Goal: Information Seeking & Learning: Learn about a topic

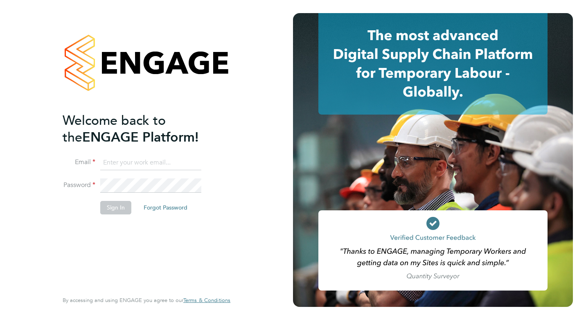
click at [158, 160] on input at bounding box center [150, 163] width 101 height 15
type input "clair.windsor@ncclondon.ac.uk"
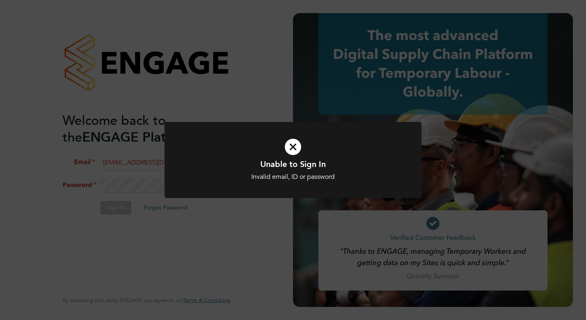
click at [290, 144] on icon at bounding box center [293, 147] width 213 height 32
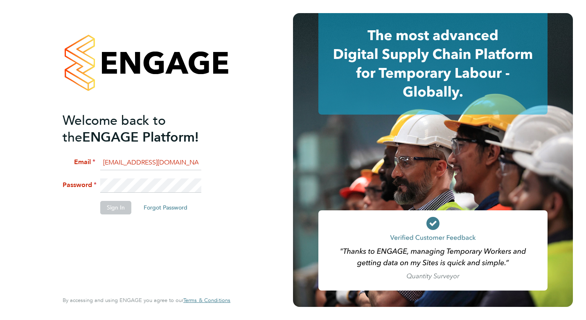
click at [93, 185] on li "Password" at bounding box center [143, 189] width 160 height 23
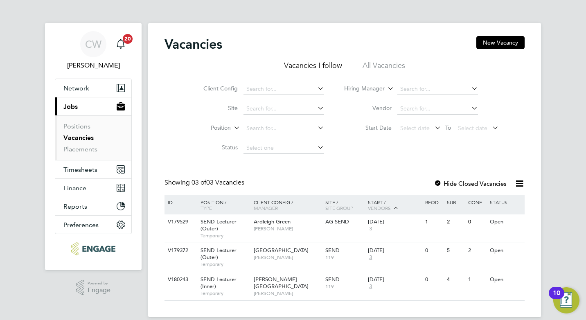
click at [436, 183] on div at bounding box center [438, 184] width 8 height 8
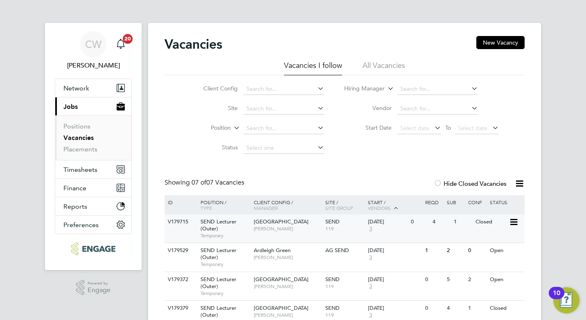
click at [316, 228] on span "[PERSON_NAME]" at bounding box center [288, 229] width 68 height 7
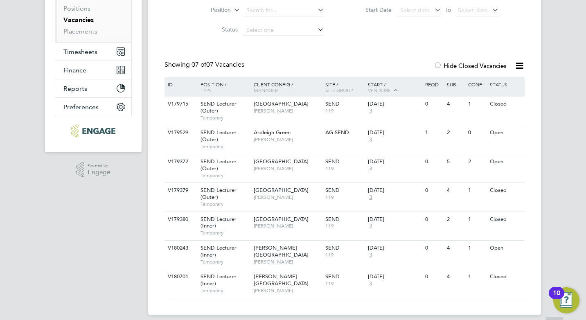
scroll to position [123, 0]
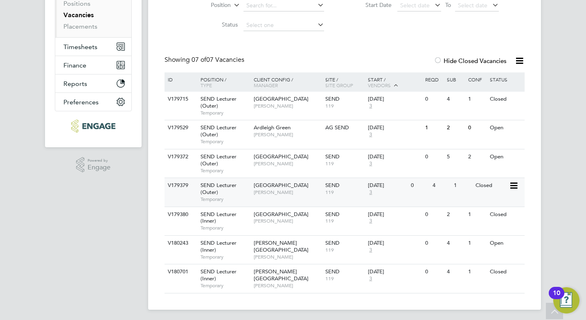
click at [287, 188] on span "[GEOGRAPHIC_DATA]" at bounding box center [281, 185] width 55 height 7
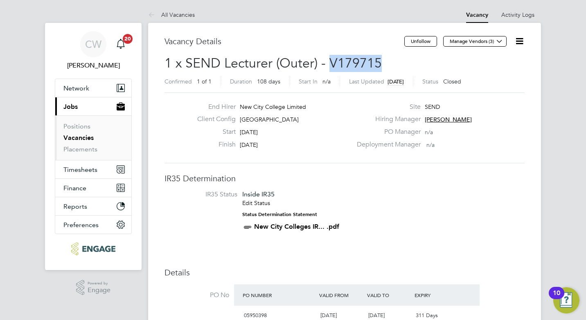
drag, startPoint x: 329, startPoint y: 62, endPoint x: 377, endPoint y: 64, distance: 47.5
click at [377, 64] on span "1 x SEND Lecturer (Outer) - V179715" at bounding box center [273, 63] width 217 height 16
copy span "V179715"
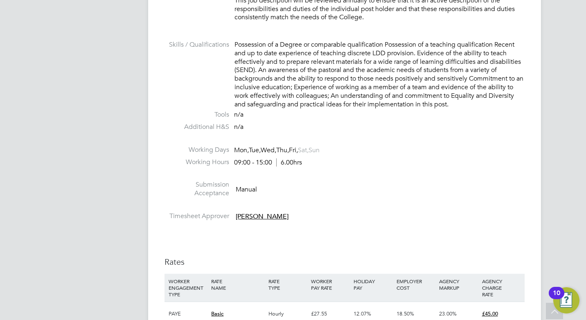
scroll to position [1269, 0]
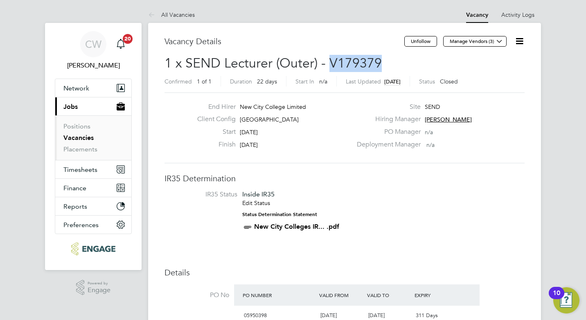
drag, startPoint x: 329, startPoint y: 63, endPoint x: 378, endPoint y: 64, distance: 48.7
click at [378, 64] on span "1 x SEND Lecturer (Outer) - V179379" at bounding box center [273, 63] width 217 height 16
drag, startPoint x: 378, startPoint y: 64, endPoint x: 370, endPoint y: 64, distance: 7.8
copy span "V179379"
